Goal: Navigation & Orientation: Find specific page/section

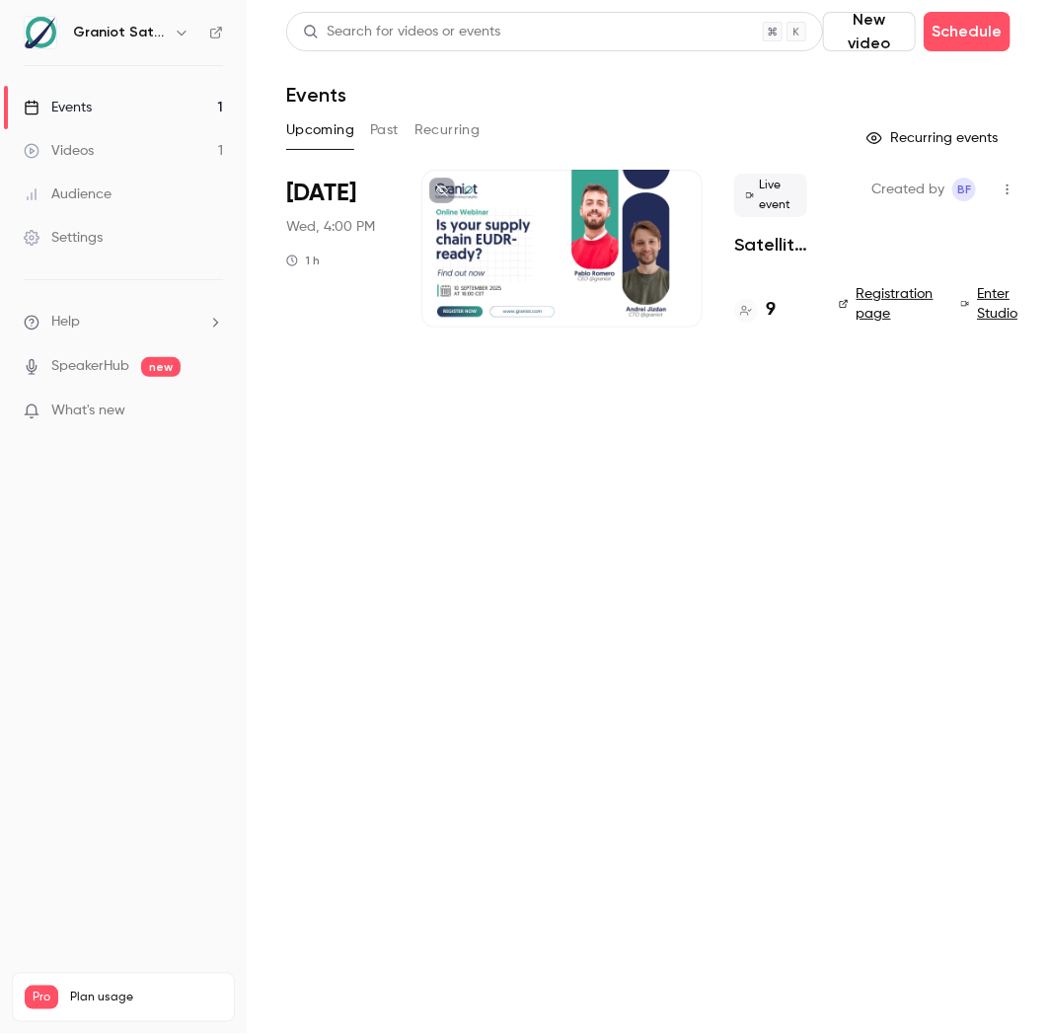
click at [756, 307] on div at bounding box center [746, 311] width 24 height 24
click at [764, 317] on div "9" at bounding box center [754, 310] width 41 height 27
click at [760, 313] on div "10" at bounding box center [758, 310] width 49 height 27
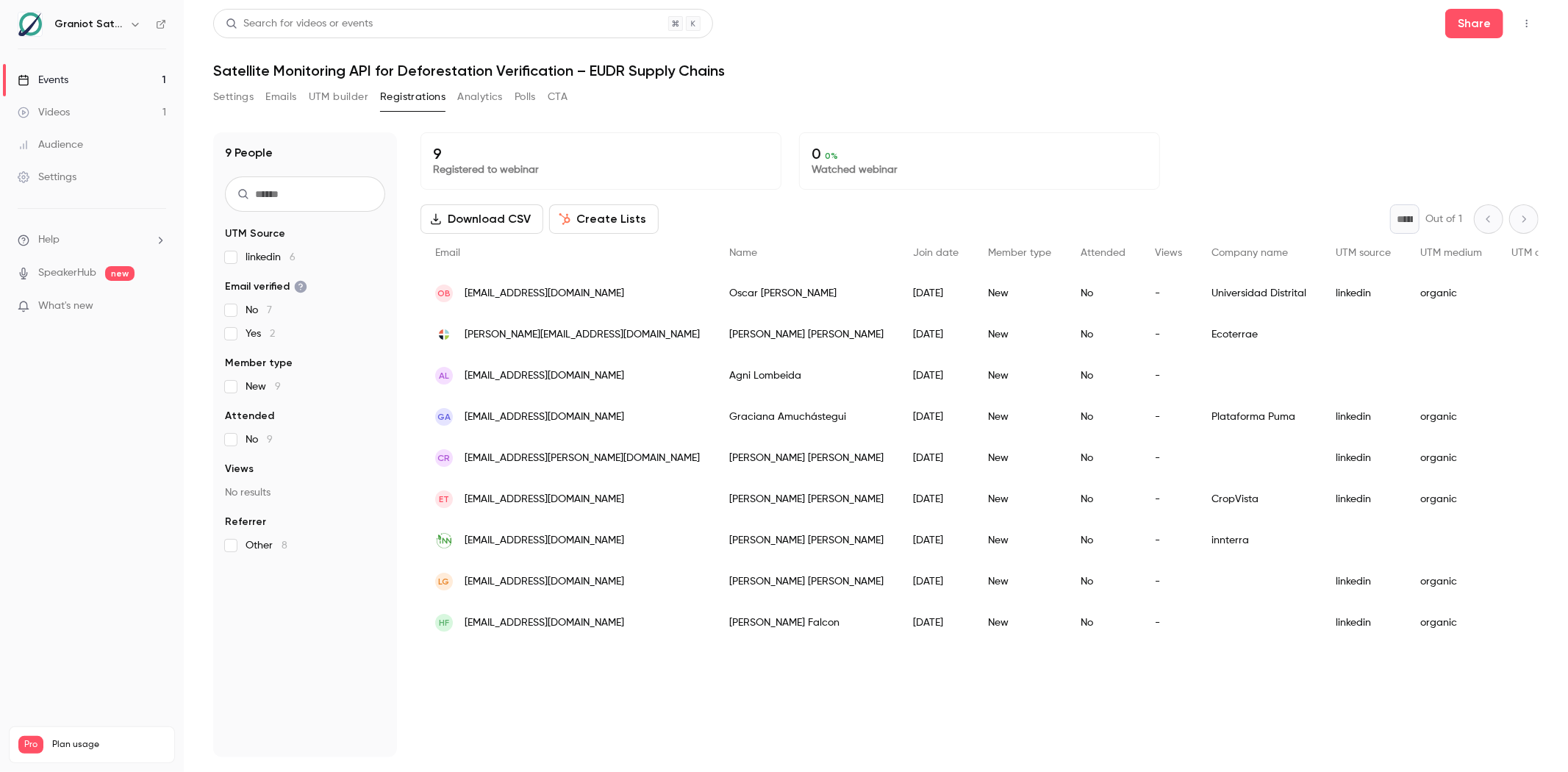
click at [45, 113] on div "Videos" at bounding box center [44, 113] width 52 height 15
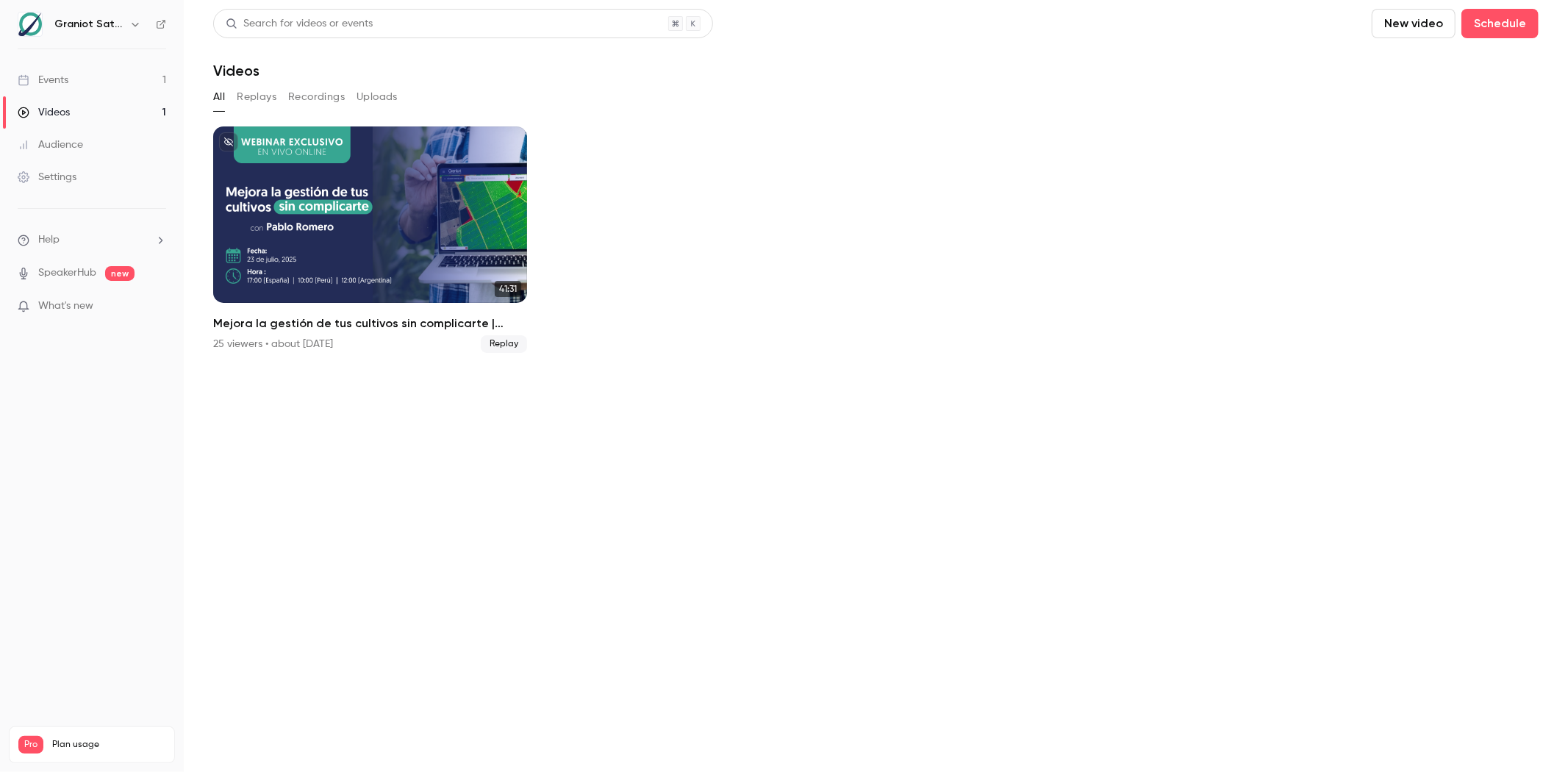
click at [74, 80] on link "Events 1" at bounding box center [92, 80] width 184 height 32
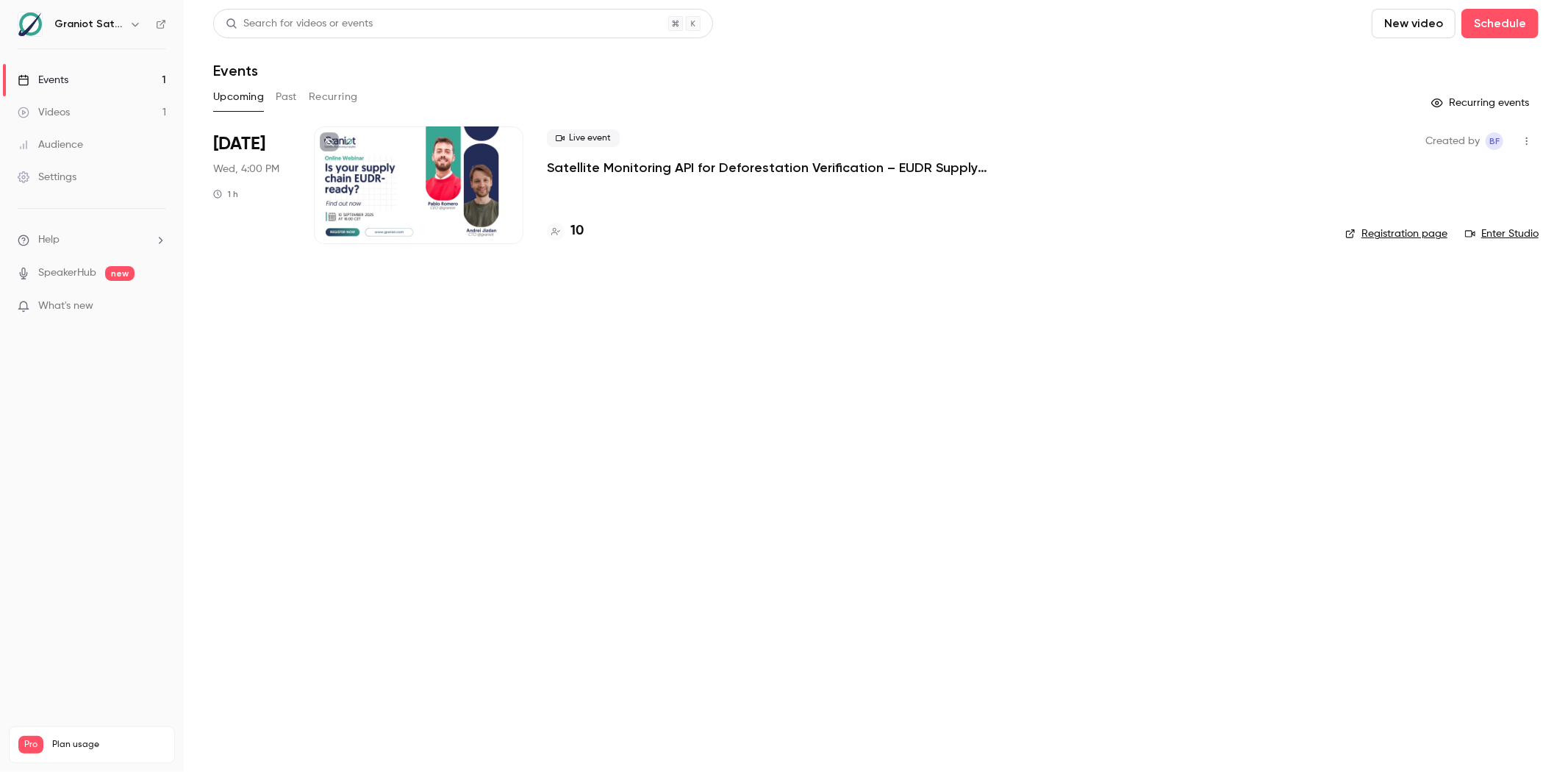
click at [571, 235] on h4 "10" at bounding box center [577, 231] width 13 height 20
